Goal: Find specific page/section: Find specific page/section

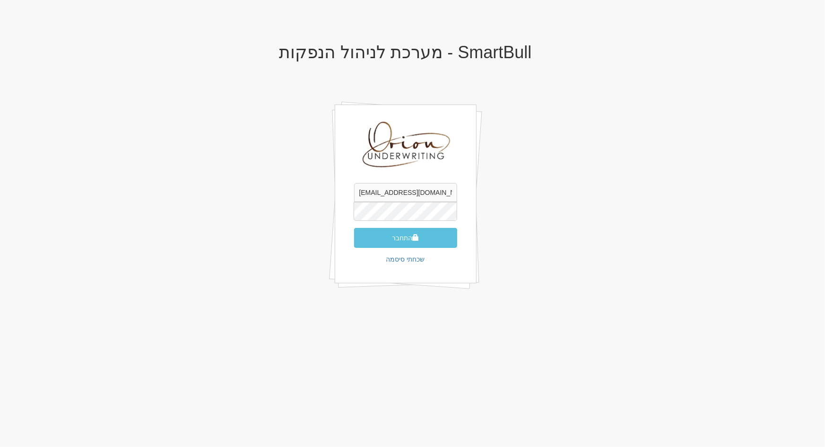
click at [415, 186] on input "[EMAIL_ADDRESS][DOMAIN_NAME]" at bounding box center [405, 192] width 103 height 19
click at [375, 230] on button "התחבר" at bounding box center [405, 238] width 103 height 20
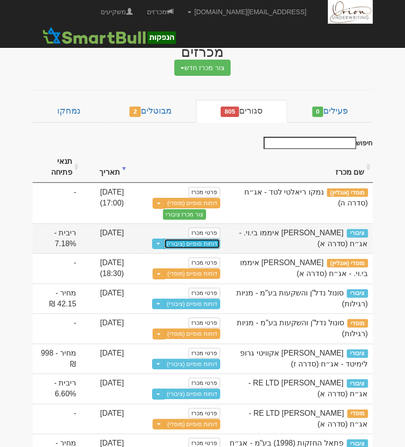
click at [208, 246] on link "דוחות סופיים (ציבורי)" at bounding box center [192, 243] width 56 height 10
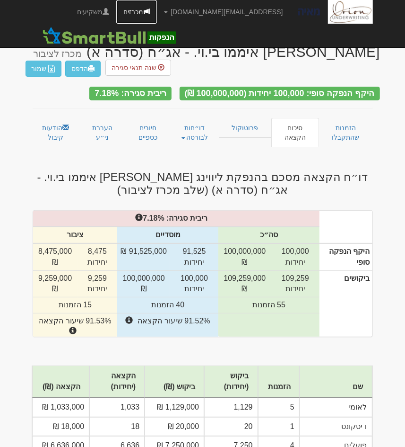
click at [157, 9] on link "מכרזים" at bounding box center [136, 12] width 41 height 24
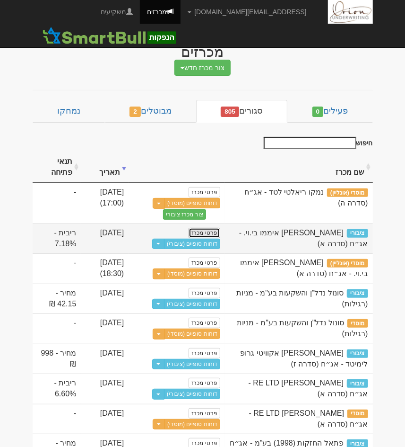
click at [208, 231] on link "פרטי מכרז" at bounding box center [204, 233] width 31 height 10
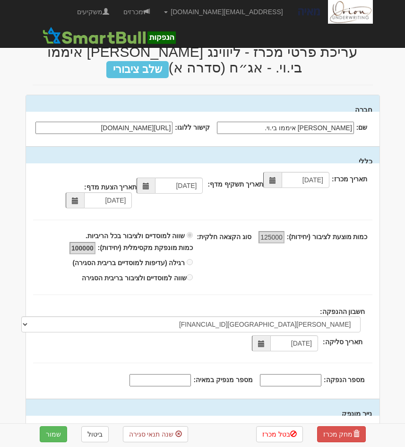
select select "[PERSON_NAME][GEOGRAPHIC_DATA][FINANCIAL_ID]"
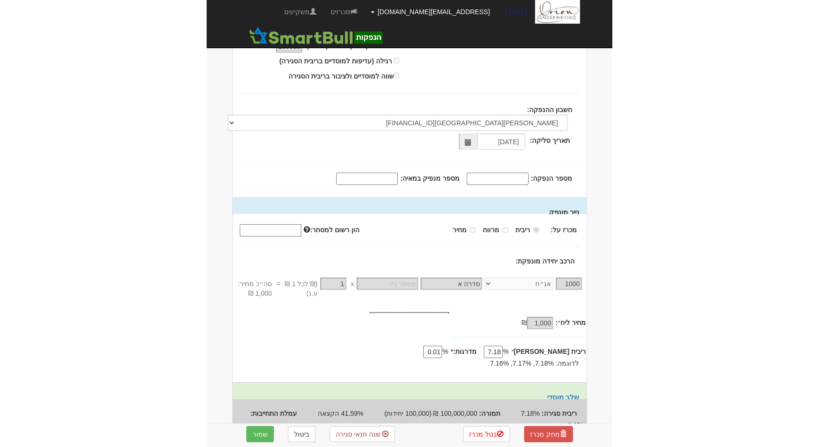
scroll to position [52, 0]
